Goal: Task Accomplishment & Management: Manage account settings

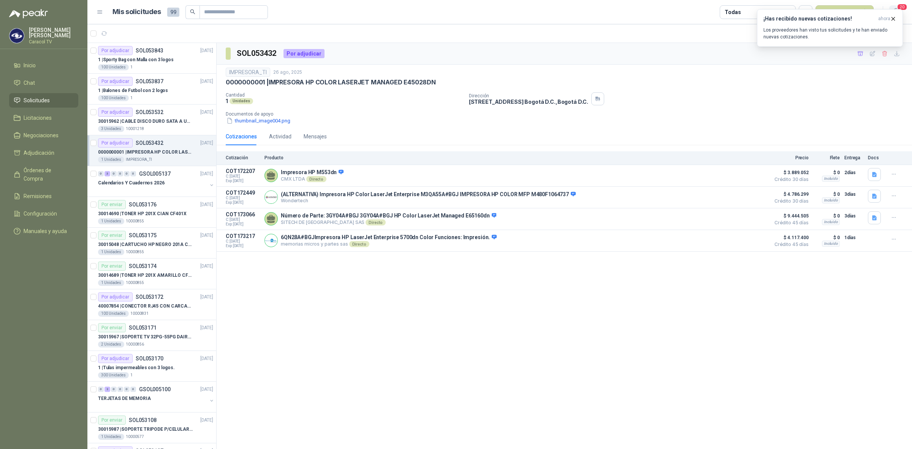
click at [903, 6] on span "20" at bounding box center [902, 6] width 11 height 7
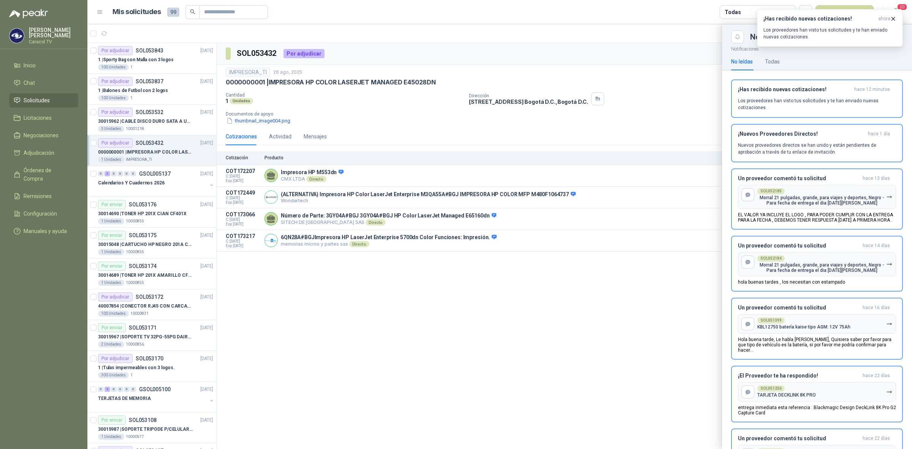
click at [864, 105] on p "Los proveedores han visto tus solicitudes y te han enviado nuevas cotizaciones." at bounding box center [817, 104] width 158 height 14
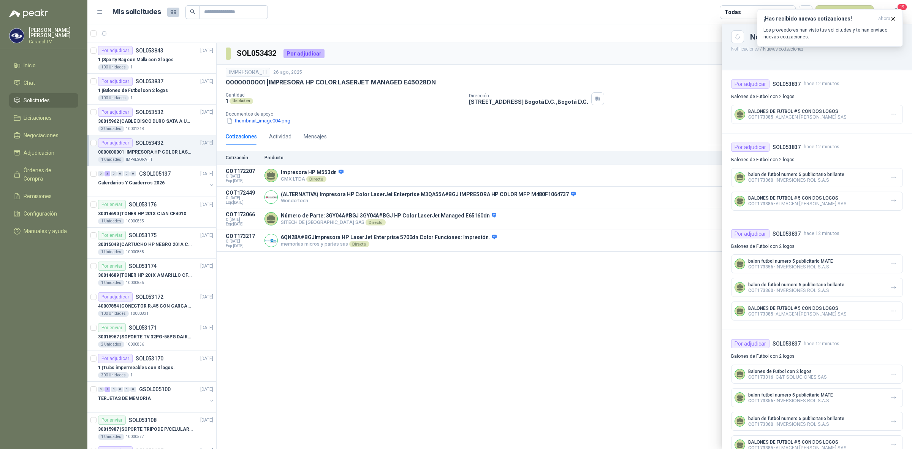
click at [160, 57] on div at bounding box center [499, 236] width 825 height 425
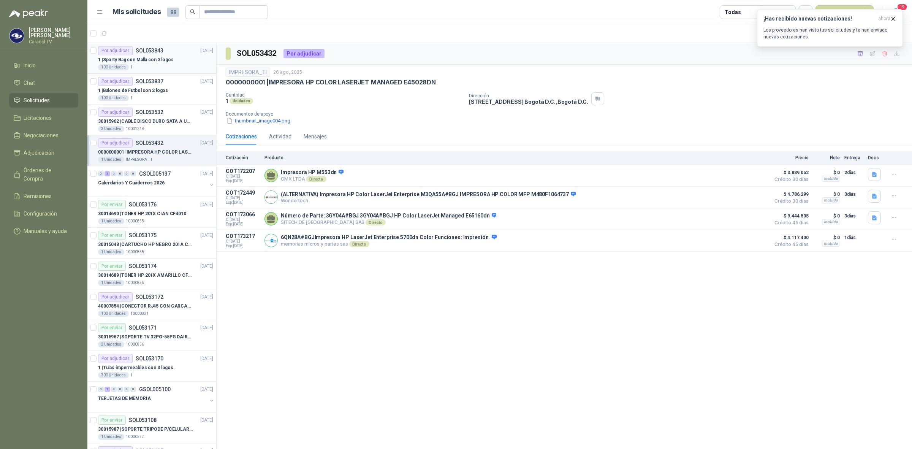
click at [153, 65] on div "100 Unidades 1" at bounding box center [155, 67] width 115 height 6
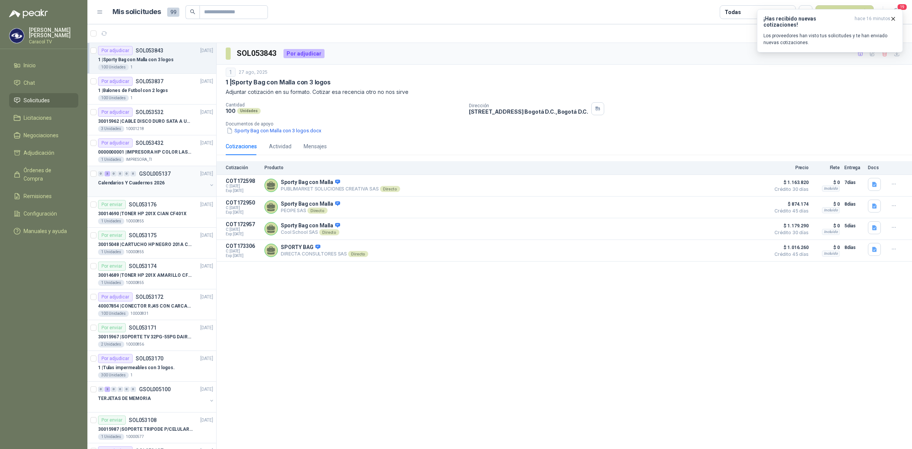
click at [154, 184] on p "Calendarios Y Cuadernos 2026" at bounding box center [131, 182] width 67 height 7
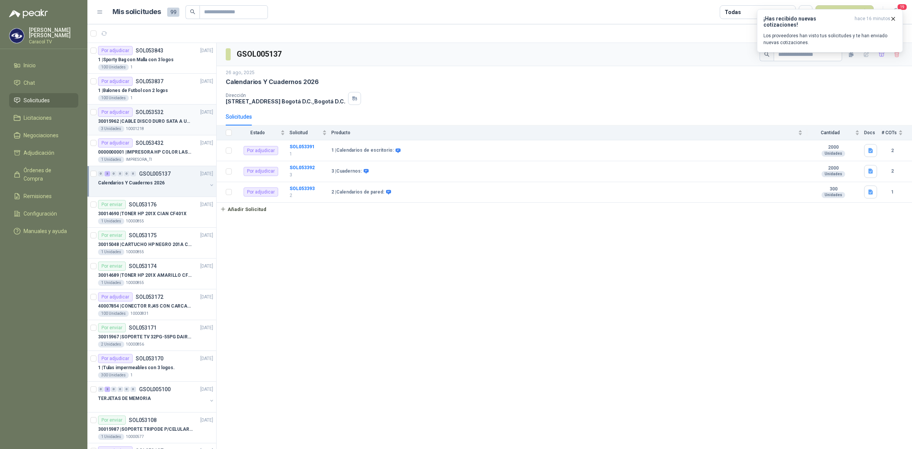
click at [163, 120] on p "30015962 | CABLE DISCO DURO SATA A USB 3.0 GENERICO" at bounding box center [145, 121] width 95 height 7
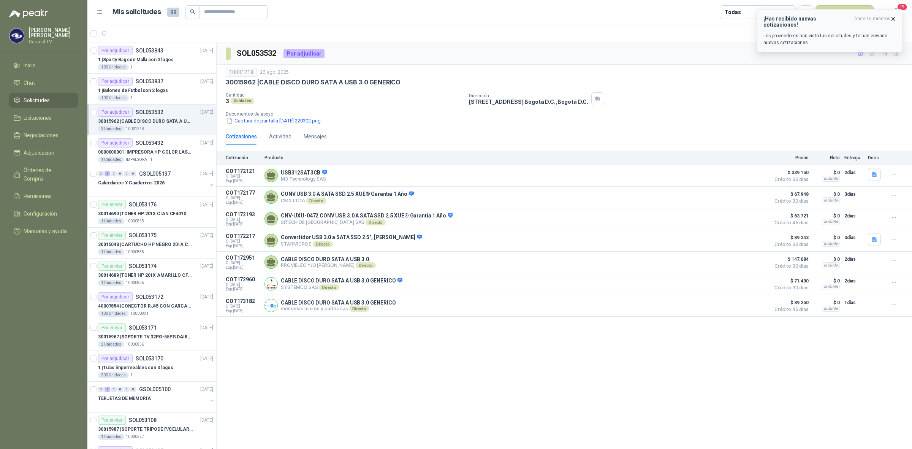
click at [894, 19] on icon "button" at bounding box center [893, 18] width 3 height 3
click at [860, 55] on icon "button" at bounding box center [860, 54] width 6 height 6
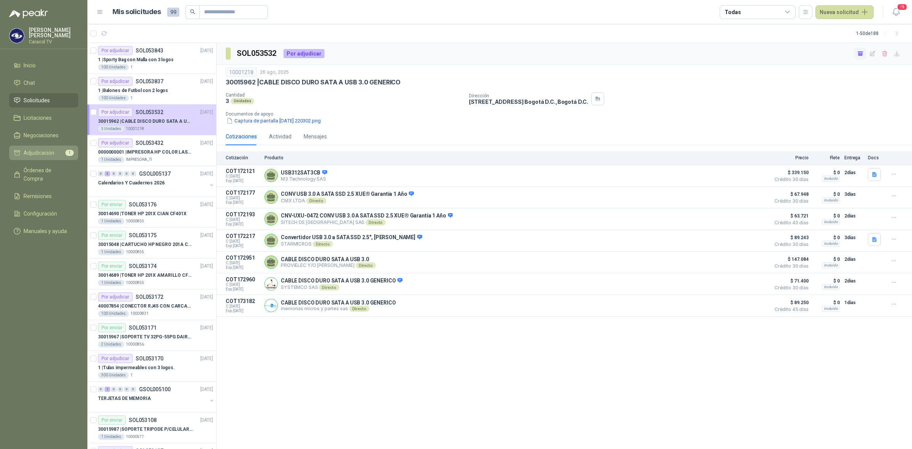
click at [44, 155] on span "Adjudicación" at bounding box center [39, 153] width 31 height 8
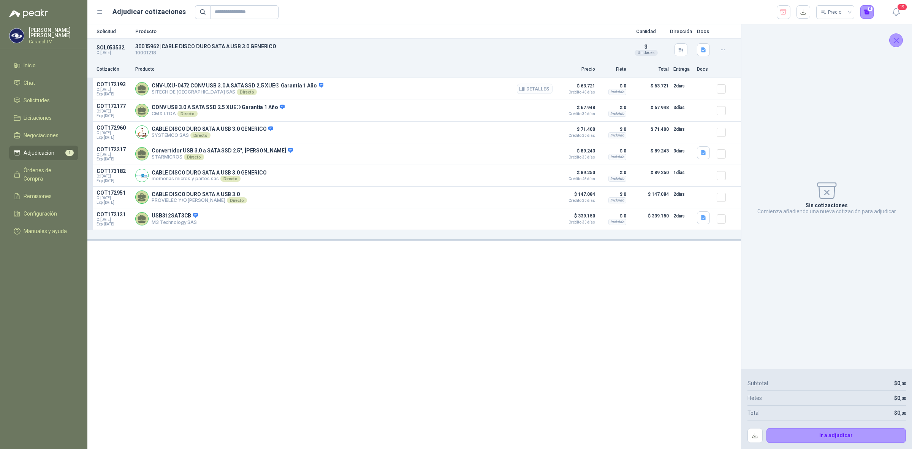
click at [534, 92] on button "Detalles" at bounding box center [535, 89] width 36 height 10
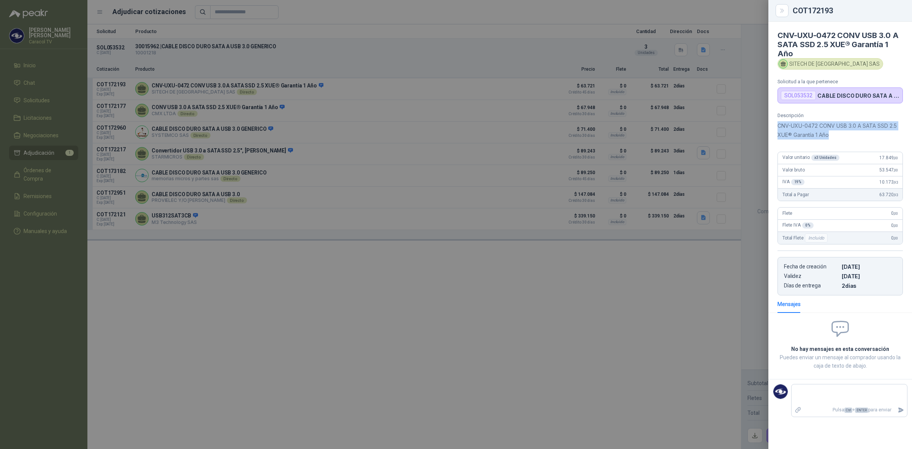
drag, startPoint x: 842, startPoint y: 135, endPoint x: 770, endPoint y: 128, distance: 71.8
click at [770, 128] on div "Descripción CNV-UXU-0472 CONV USB 3.0 A SATA SSD 2.5 XUE® Garantía 1 Año Valor …" at bounding box center [841, 204] width 144 height 183
copy p "CNV-UXU-0472 CONV USB 3.0 A SATA SSD 2.5 XUE® Garantía 1 Año"
drag, startPoint x: 434, startPoint y: 396, endPoint x: 430, endPoint y: 393, distance: 4.1
click at [433, 394] on div at bounding box center [456, 224] width 912 height 449
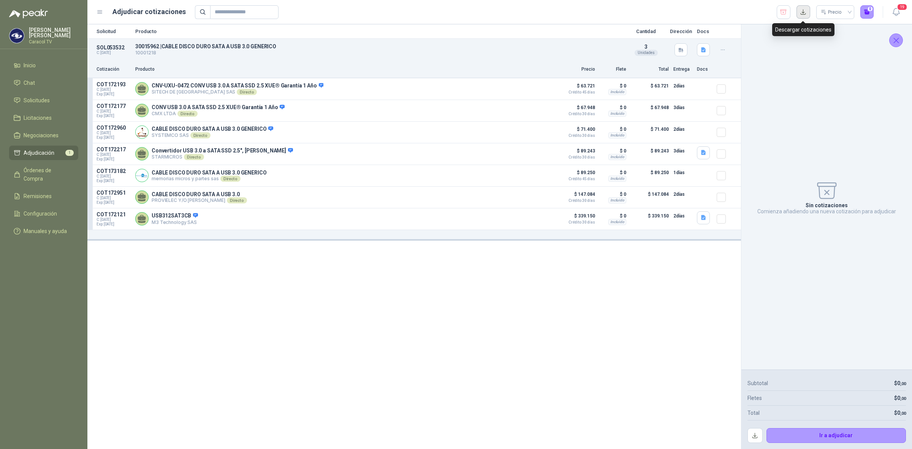
click at [802, 11] on button "button" at bounding box center [804, 12] width 14 height 14
click at [35, 98] on span "Solicitudes" at bounding box center [37, 100] width 26 height 8
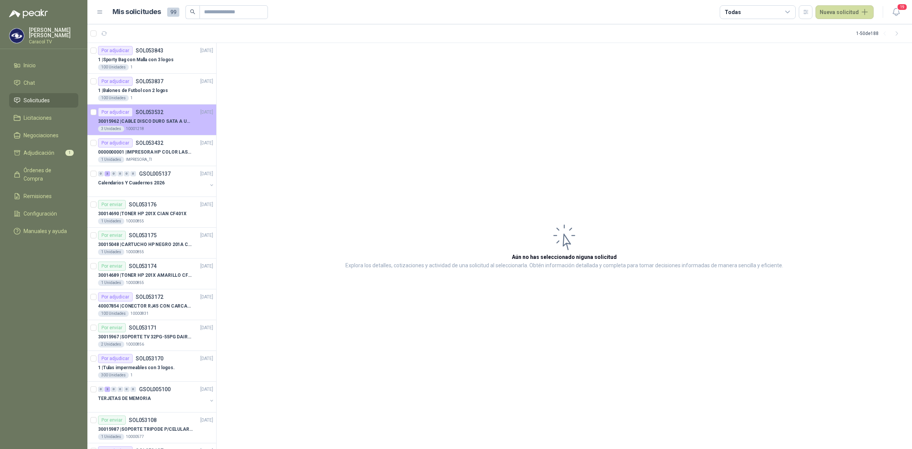
click at [160, 112] on p "SOL053532" at bounding box center [150, 111] width 28 height 5
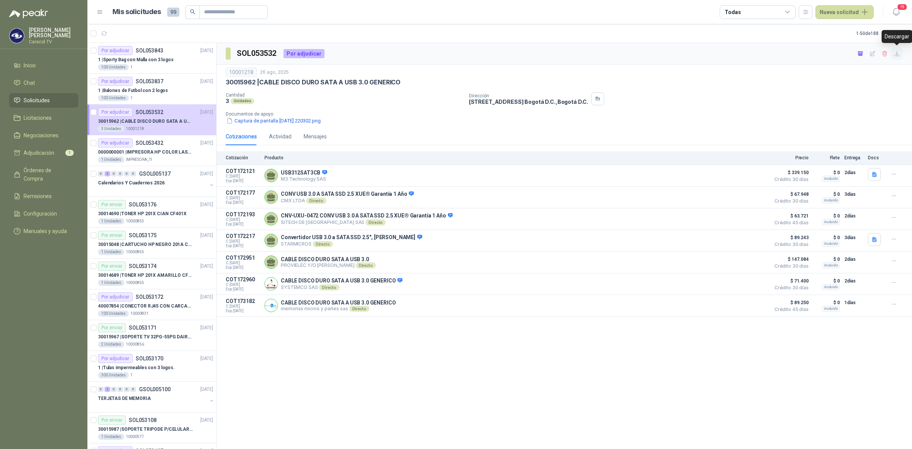
click at [896, 53] on icon "button" at bounding box center [897, 54] width 6 height 6
click at [42, 147] on link "Adjudicación 1" at bounding box center [43, 153] width 69 height 14
